Goal: Information Seeking & Learning: Learn about a topic

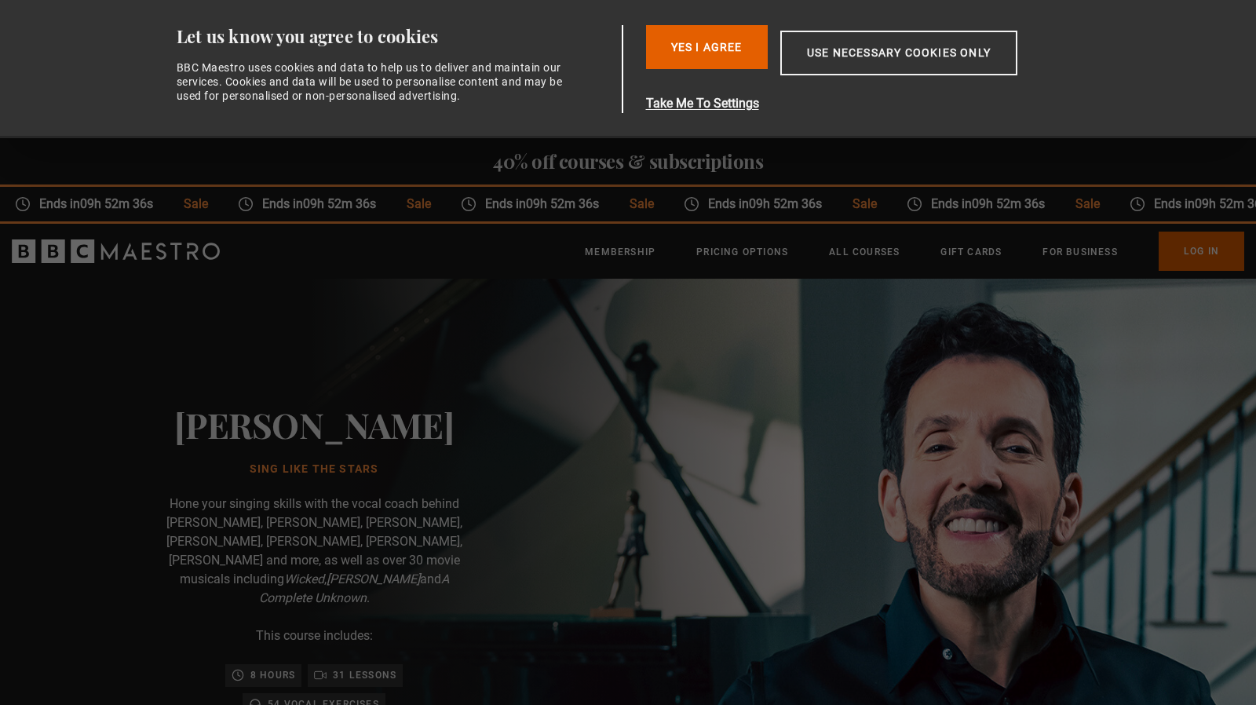
click at [325, 362] on div "[PERSON_NAME] Sing Like the Stars Hone your singing skills with the vocal coach…" at bounding box center [314, 663] width 502 height 768
click at [282, 505] on p "Hone your singing skills with the vocal coach behind [PERSON_NAME], [PERSON_NAM…" at bounding box center [314, 551] width 314 height 113
click at [724, 38] on button "Yes I Agree" at bounding box center [707, 47] width 122 height 44
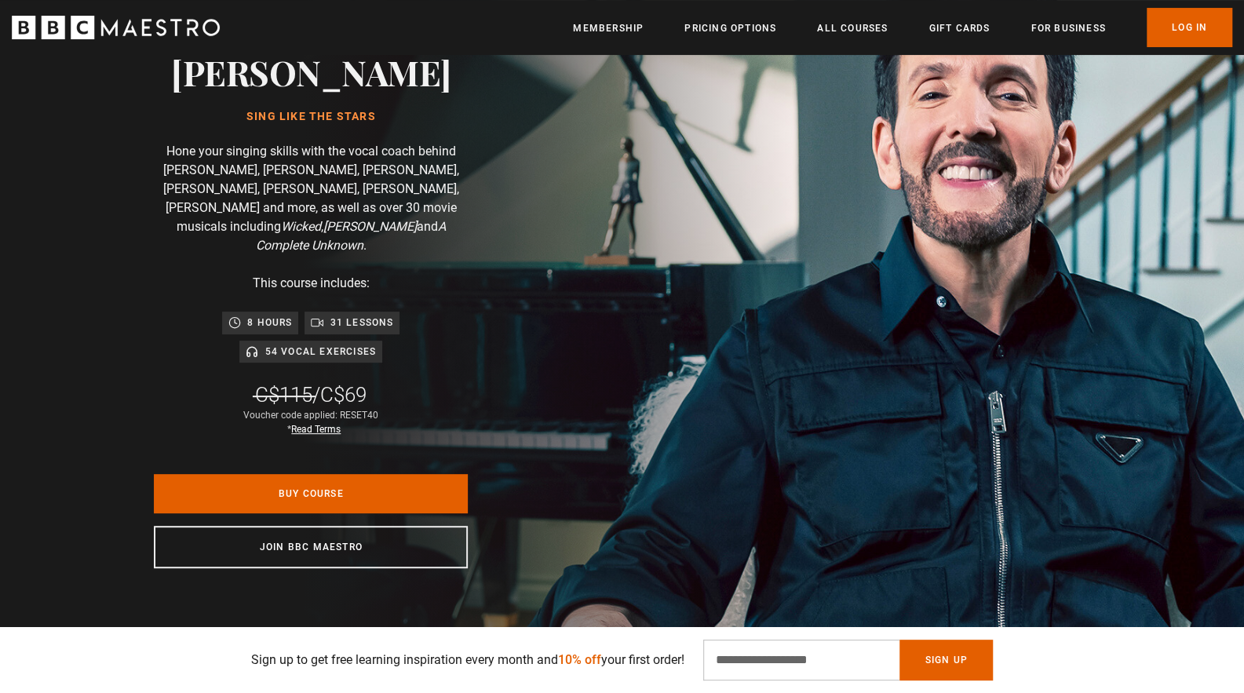
scroll to position [0, 206]
click at [345, 315] on p "31 lessons" at bounding box center [362, 323] width 64 height 16
click at [333, 344] on p "54 Vocal Exercises" at bounding box center [320, 352] width 111 height 16
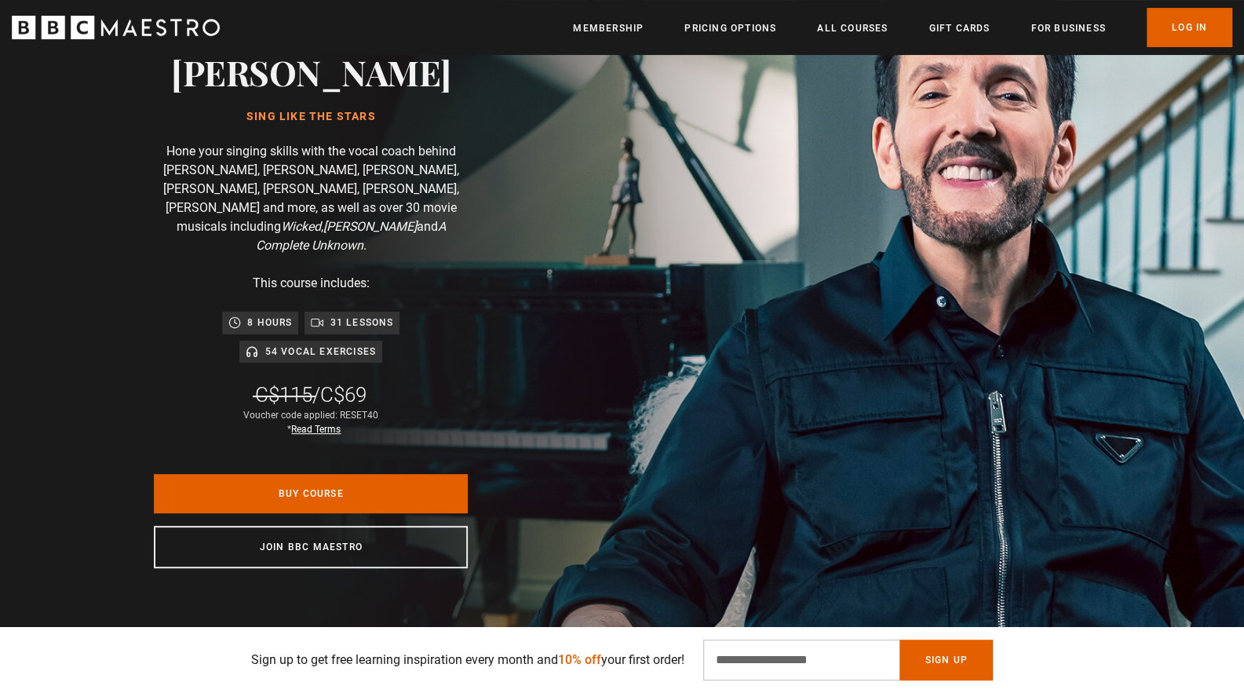
click at [333, 344] on p "54 Vocal Exercises" at bounding box center [320, 352] width 111 height 16
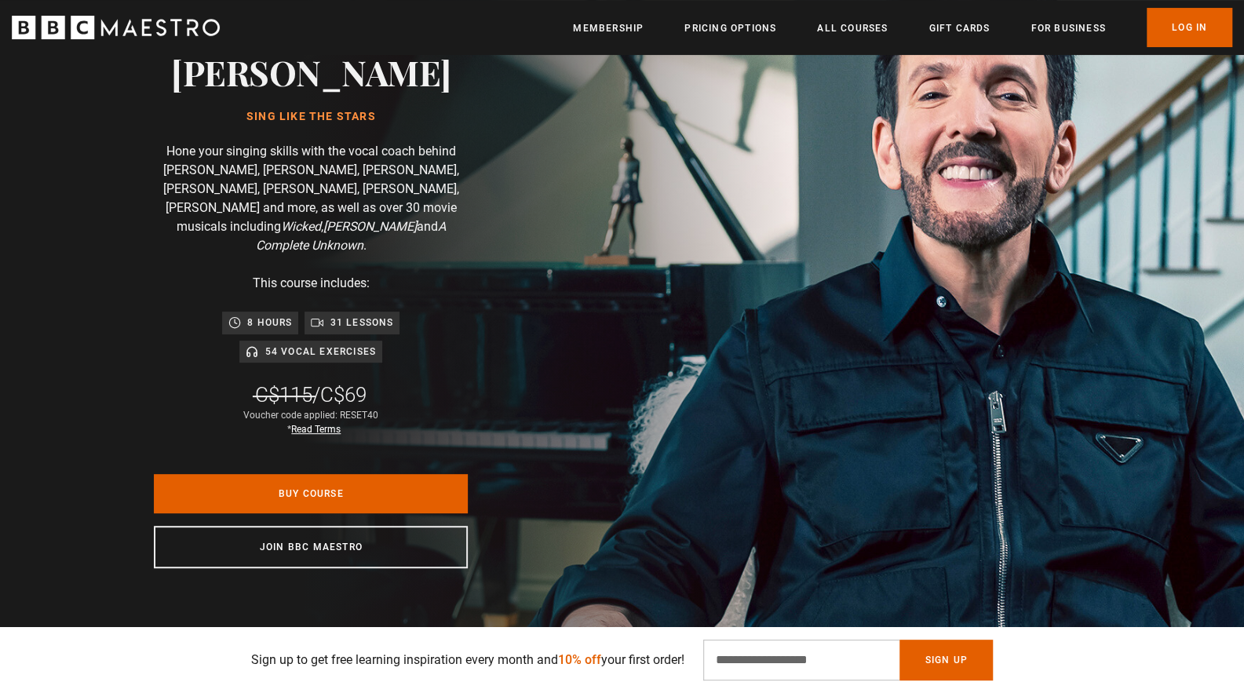
click at [333, 357] on div "[PERSON_NAME] Sing Like the Stars Hone your singing skills with the vocal coach…" at bounding box center [311, 310] width 502 height 768
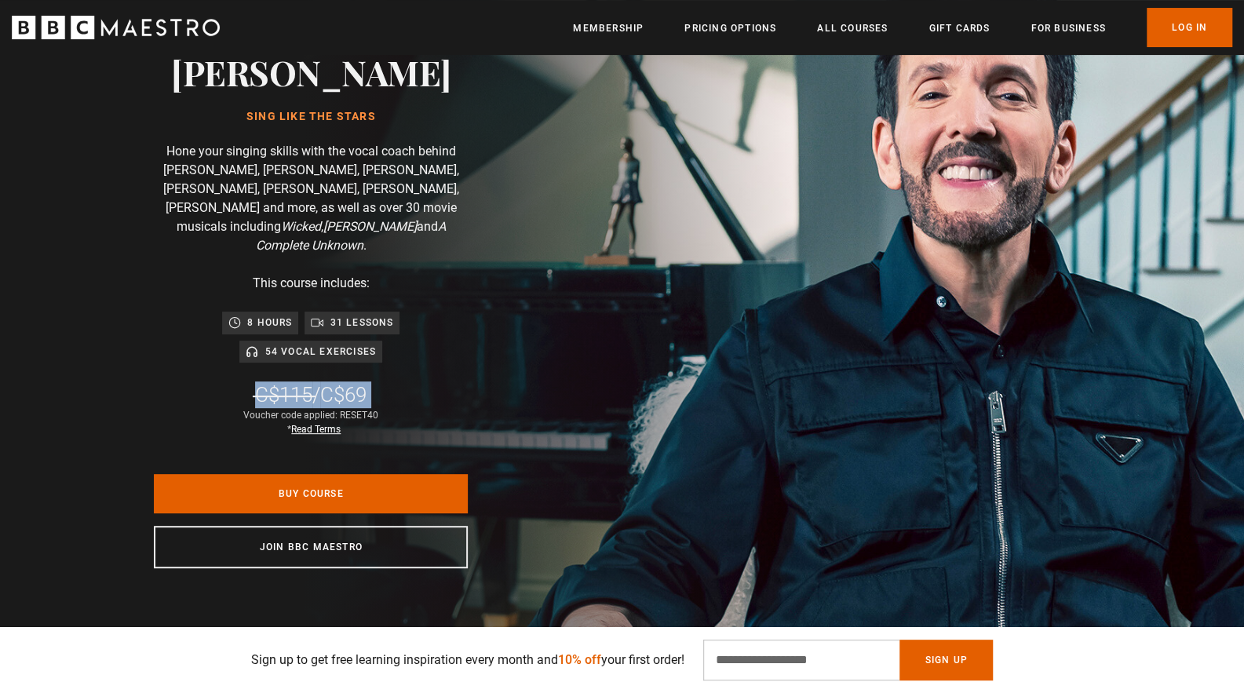
click at [333, 357] on div "[PERSON_NAME] Sing Like the Stars Hone your singing skills with the vocal coach…" at bounding box center [311, 310] width 502 height 768
click at [339, 315] on p "31 lessons" at bounding box center [362, 323] width 64 height 16
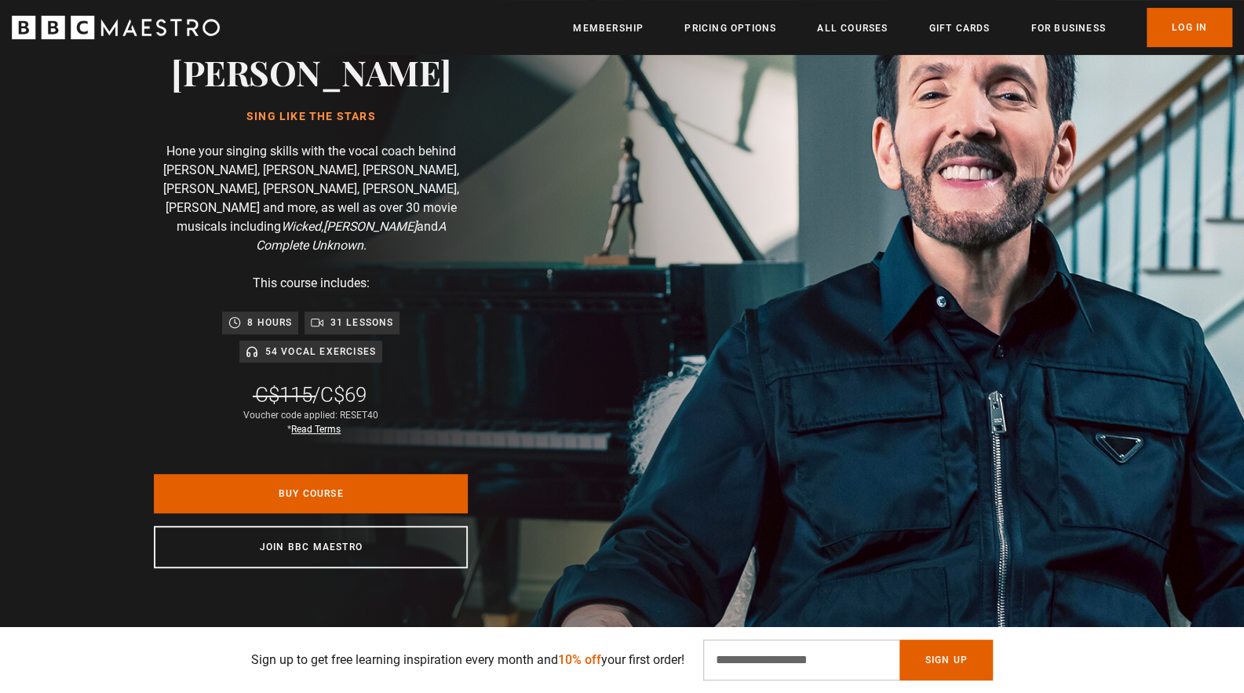
click at [339, 315] on p "31 lessons" at bounding box center [362, 323] width 64 height 16
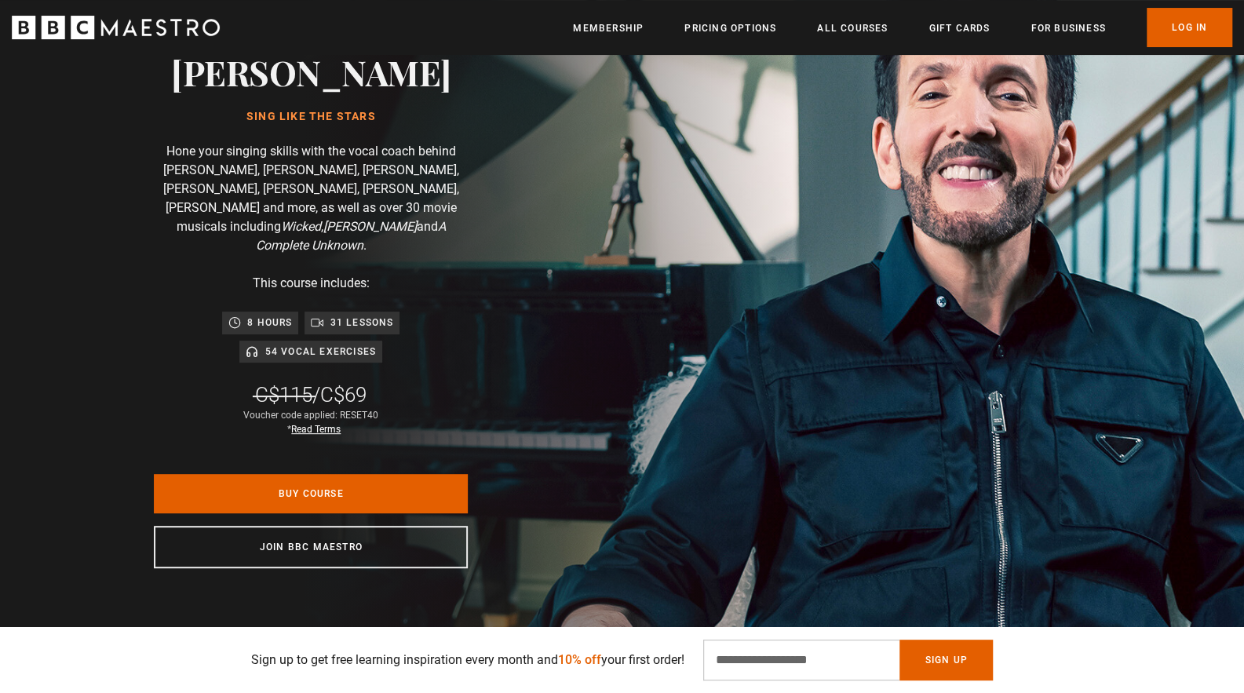
scroll to position [0, 411]
